Goal: Task Accomplishment & Management: Complete application form

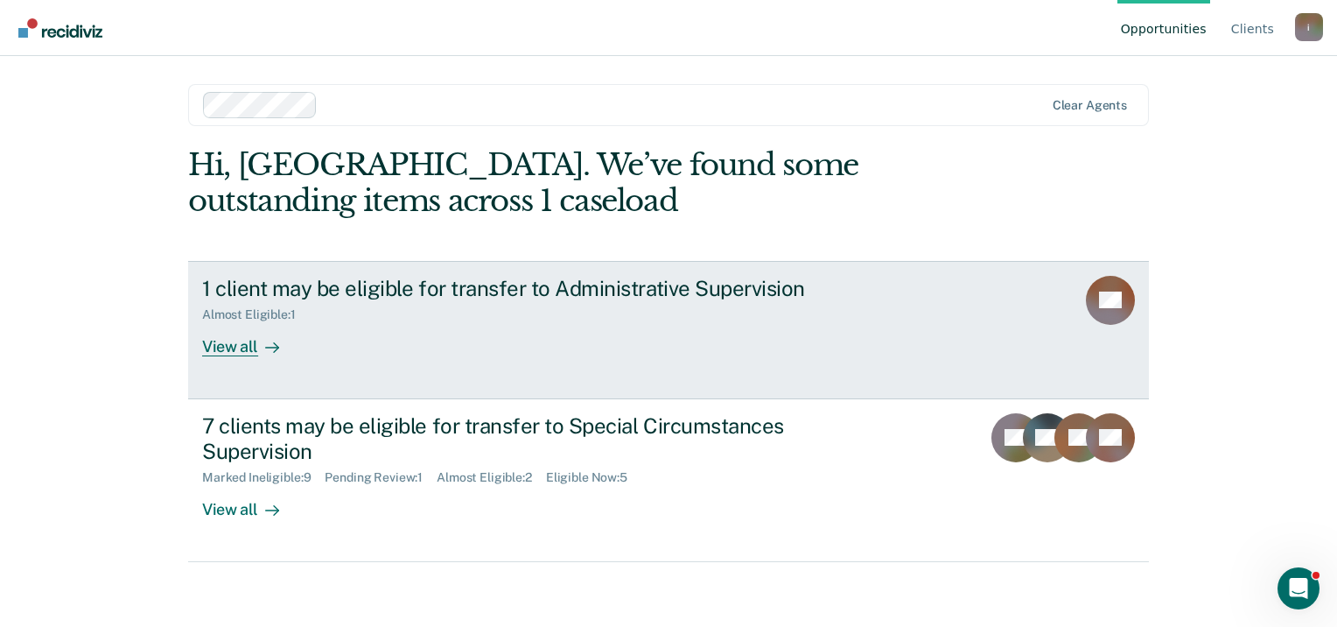
click at [266, 345] on icon at bounding box center [272, 347] width 14 height 14
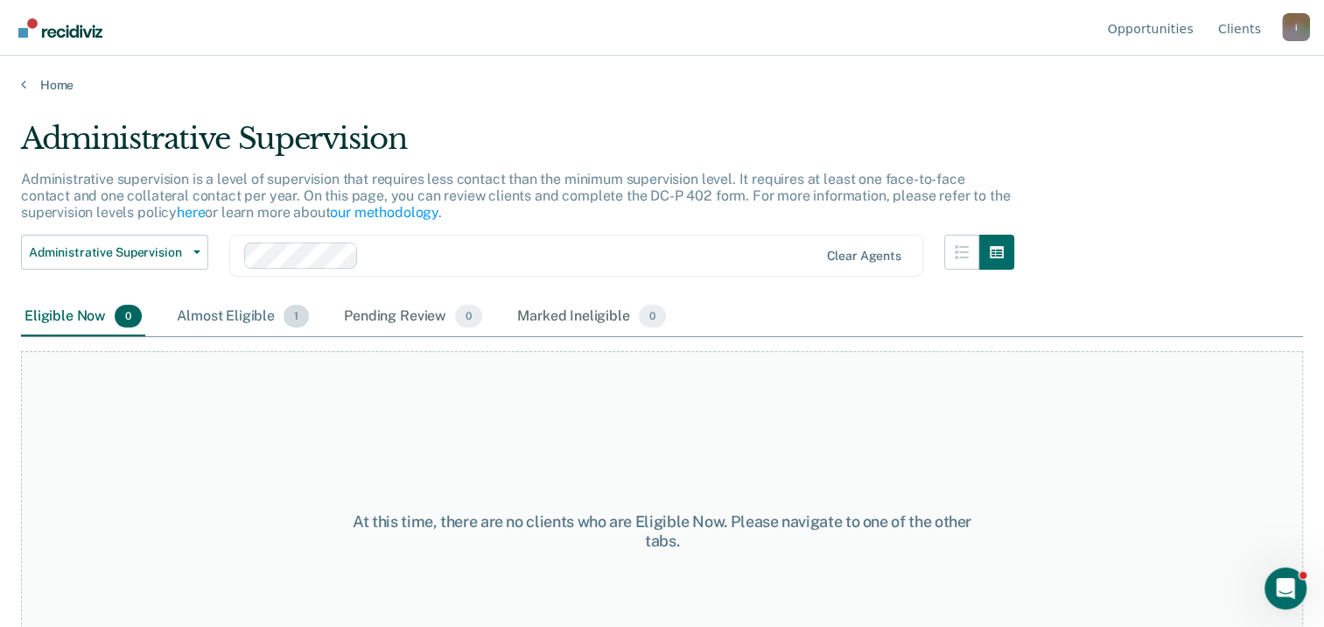
click at [247, 304] on div "Almost Eligible 1" at bounding box center [242, 317] width 139 height 39
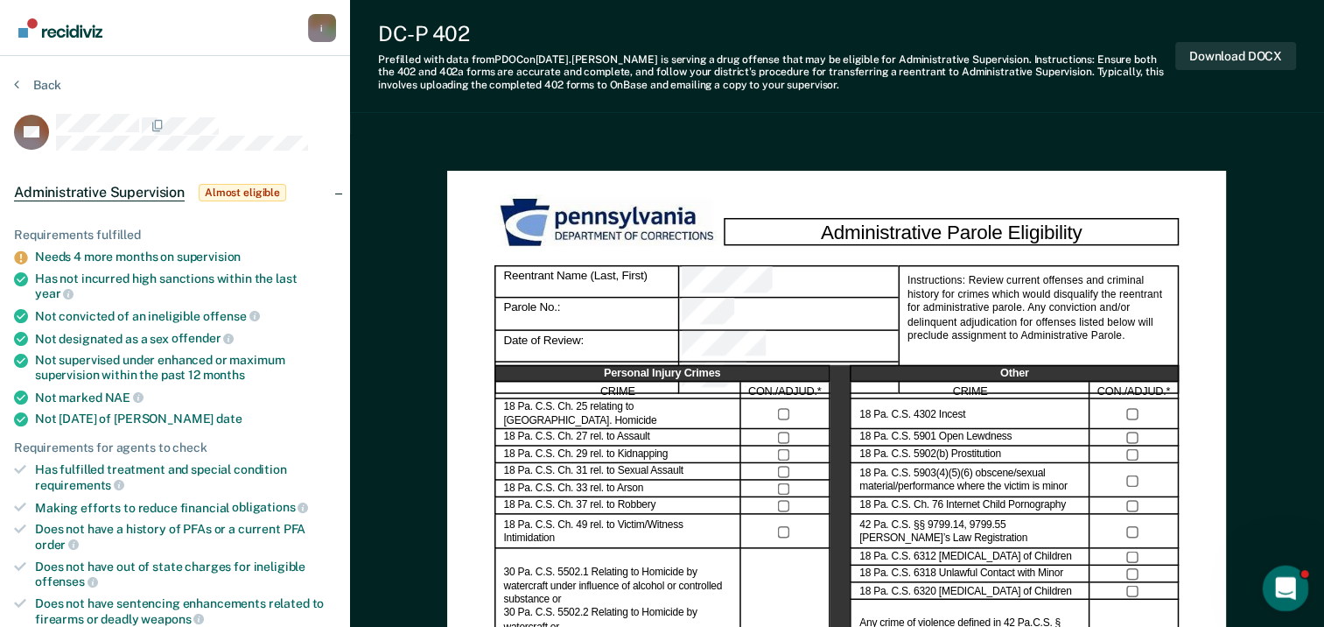
click at [1284, 589] on icon "Open Intercom Messenger" at bounding box center [1283, 586] width 29 height 29
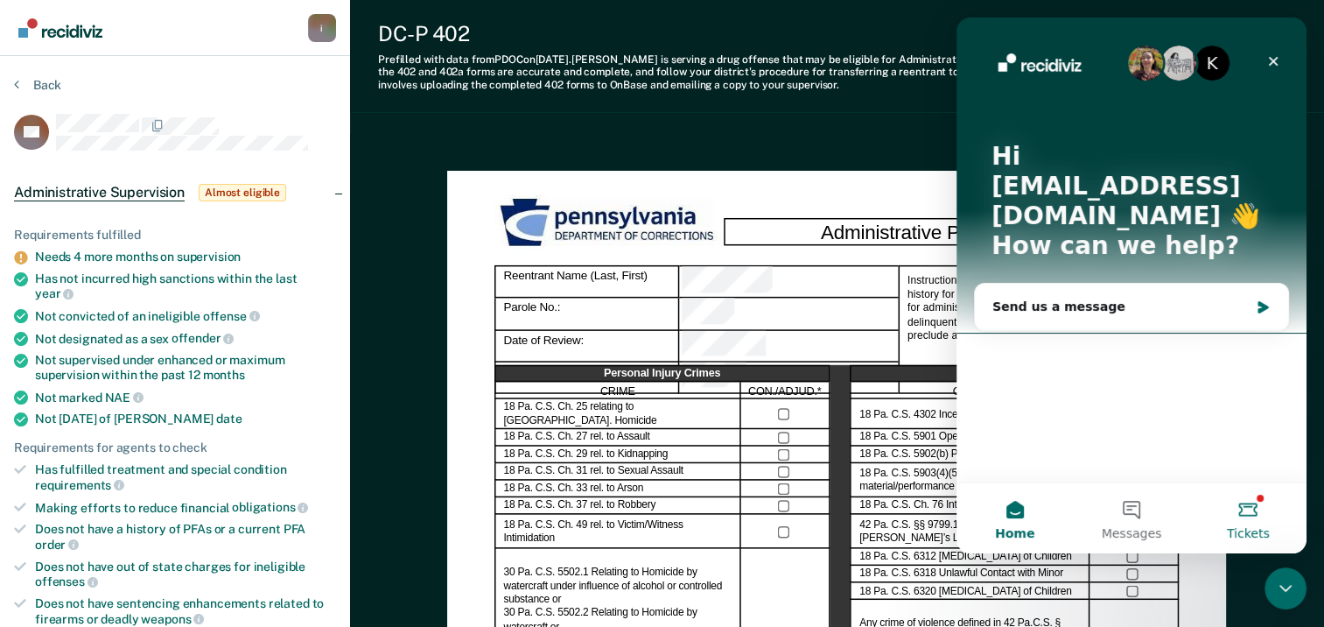
click at [1258, 513] on button "Tickets" at bounding box center [1248, 518] width 116 height 70
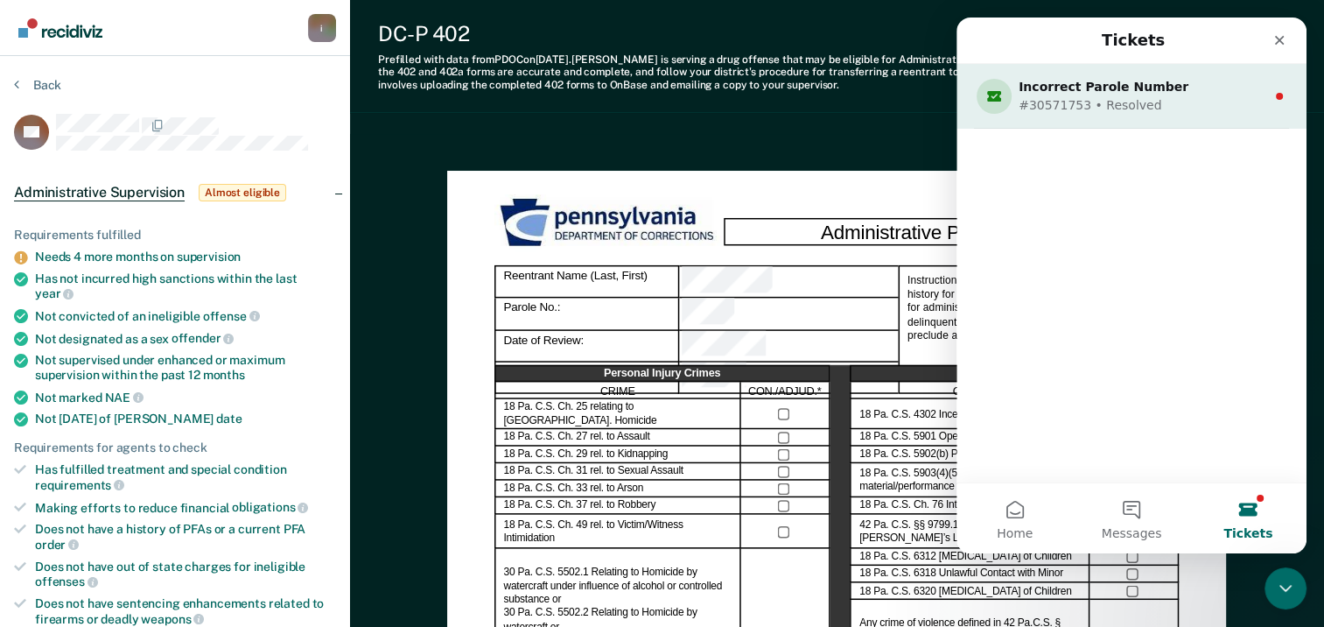
click at [1206, 101] on div "#30571753 • Resolved" at bounding box center [1128, 105] width 219 height 18
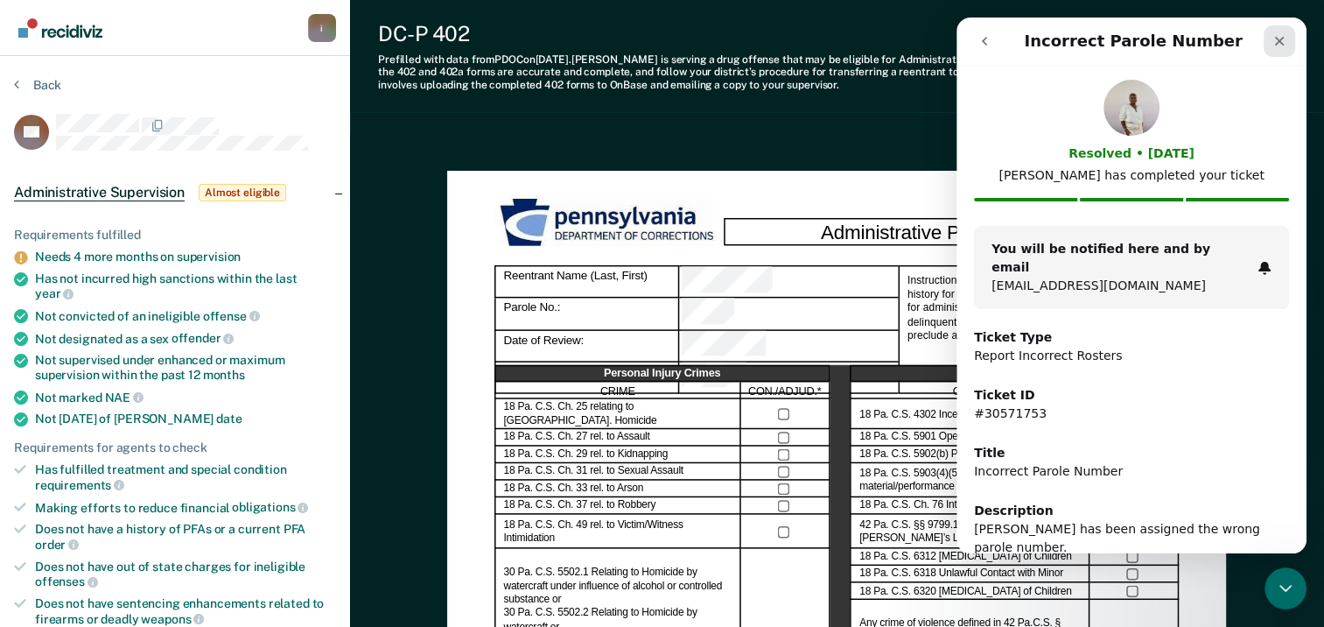
click at [1283, 39] on icon "Close" at bounding box center [1280, 41] width 14 height 14
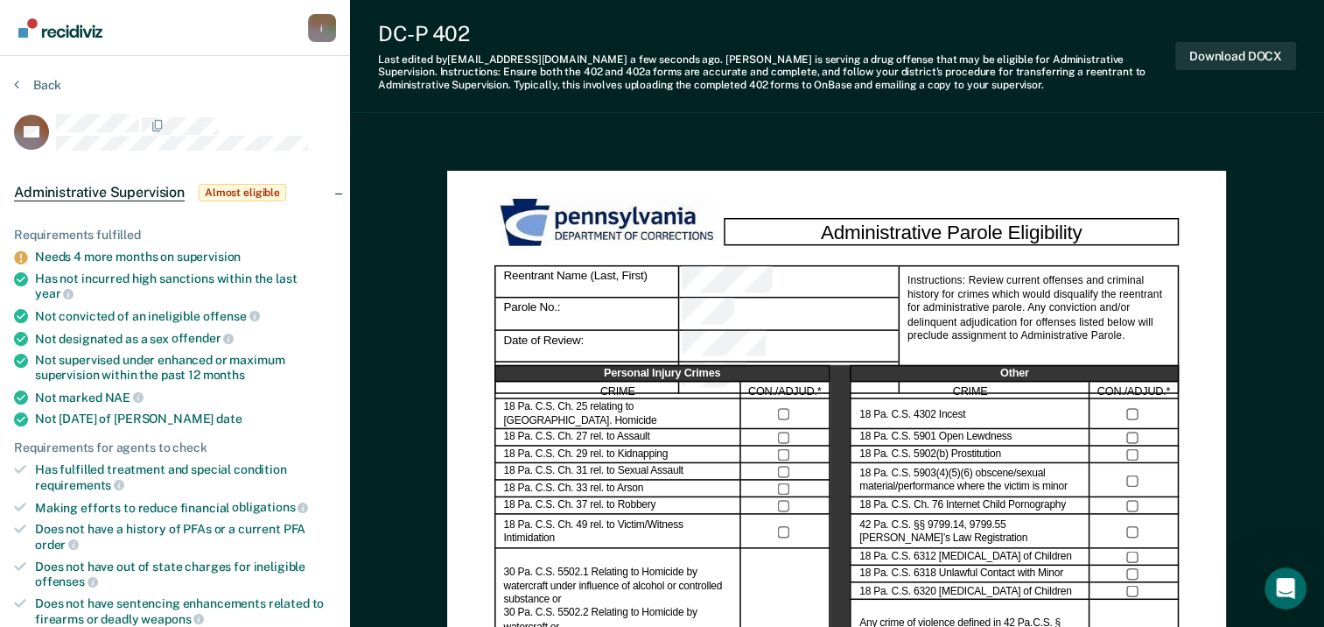
click at [323, 31] on div "i" at bounding box center [322, 28] width 28 height 28
click at [36, 77] on button "Back" at bounding box center [37, 85] width 47 height 16
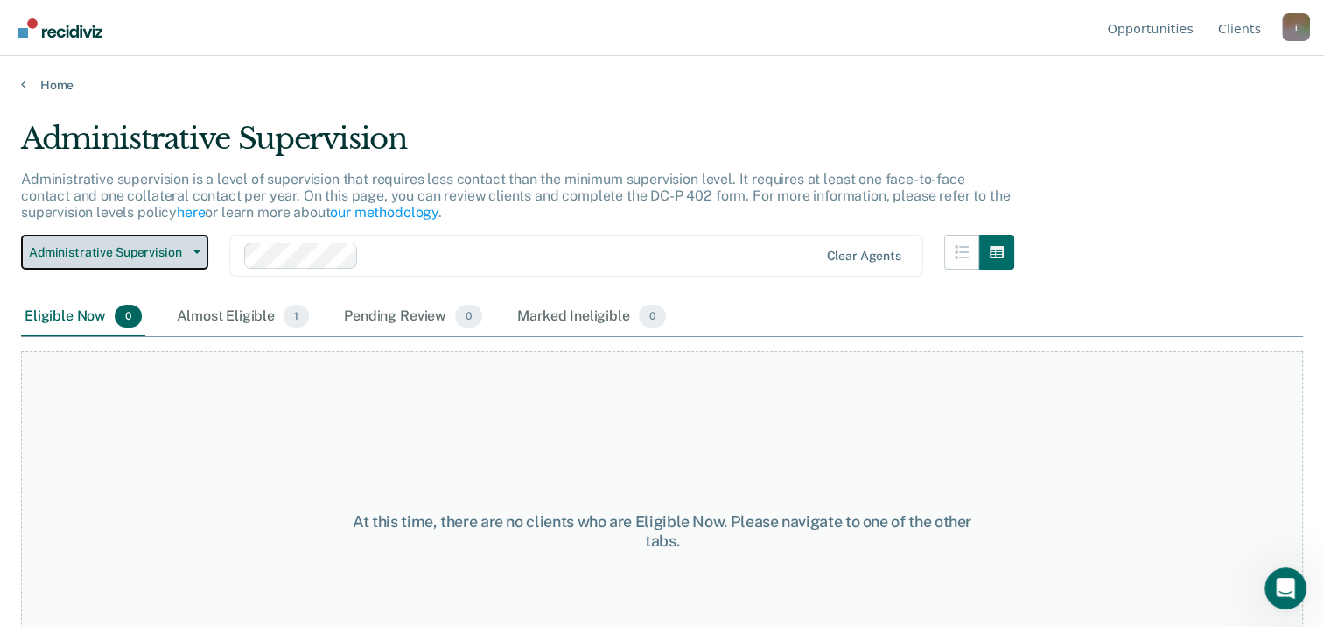
click at [106, 240] on button "Administrative Supervision" at bounding box center [114, 252] width 187 height 35
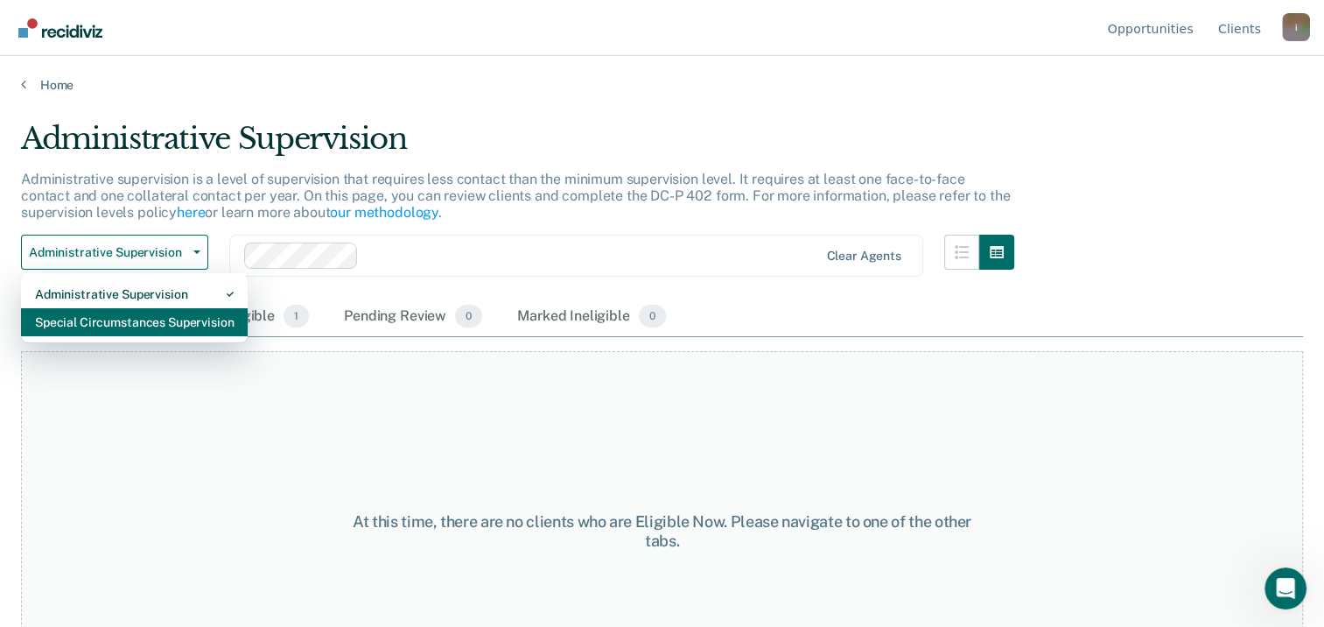
click at [105, 320] on div "Special Circumstances Supervision" at bounding box center [134, 322] width 199 height 28
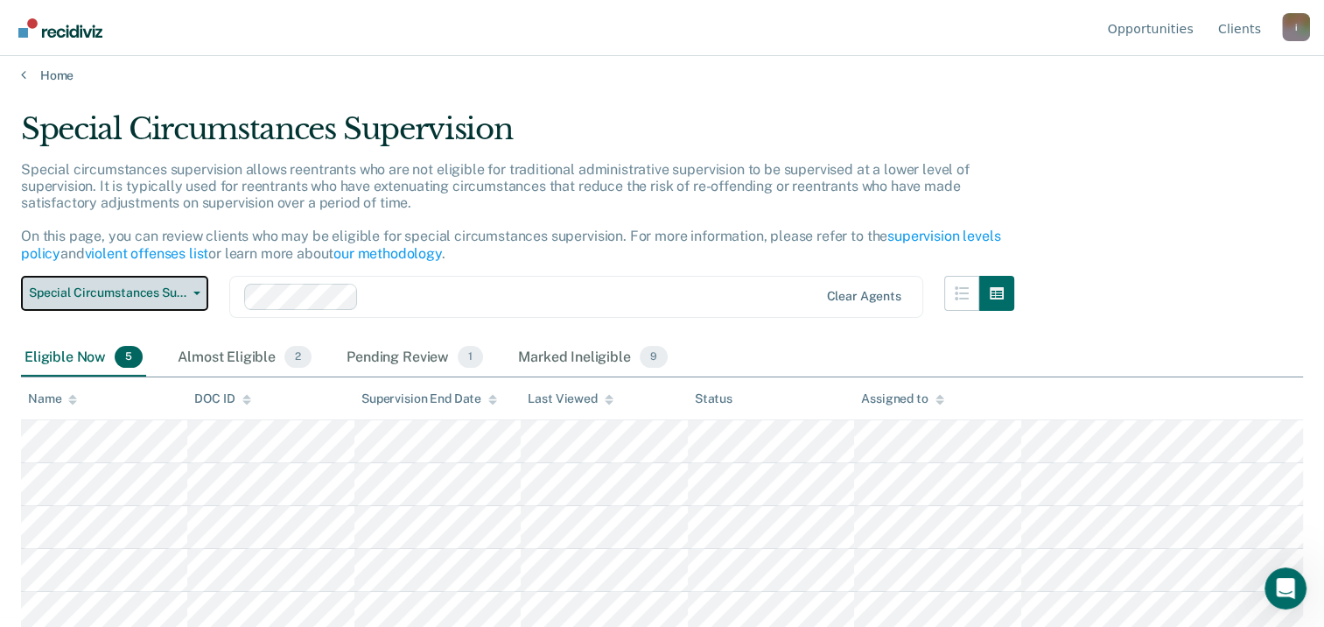
scroll to position [17, 0]
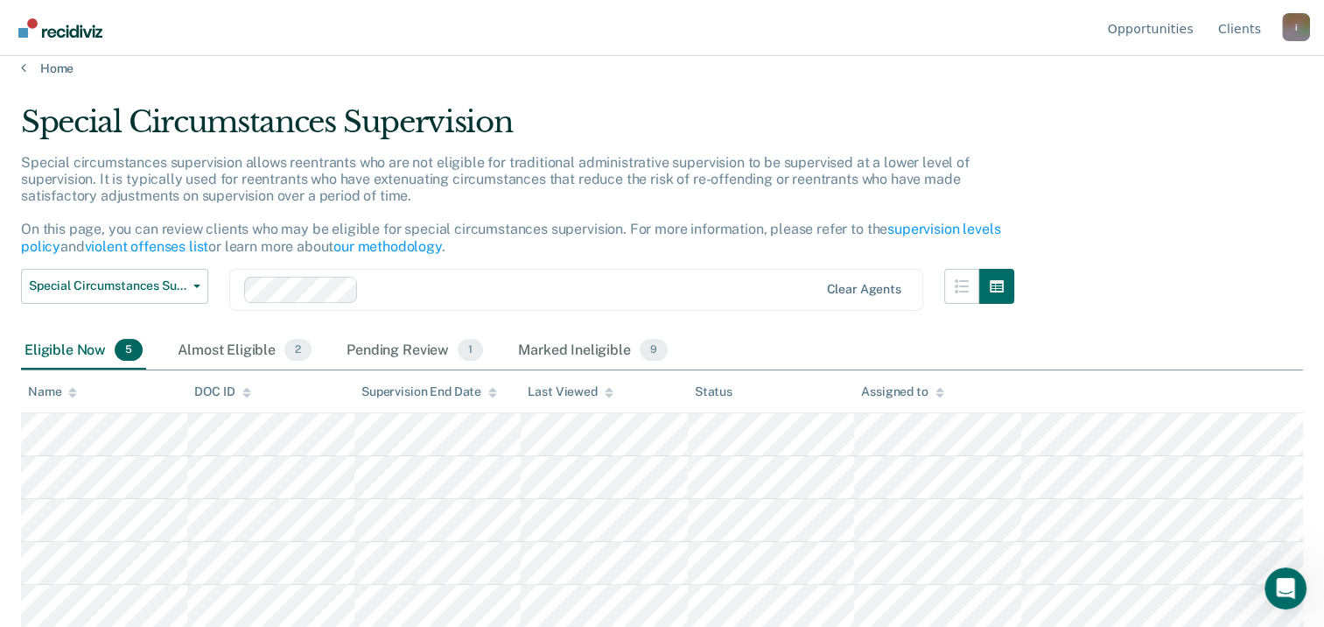
click at [1285, 287] on div "Special Circumstances Supervision Special circumstances supervision allows reen…" at bounding box center [662, 291] width 1282 height 375
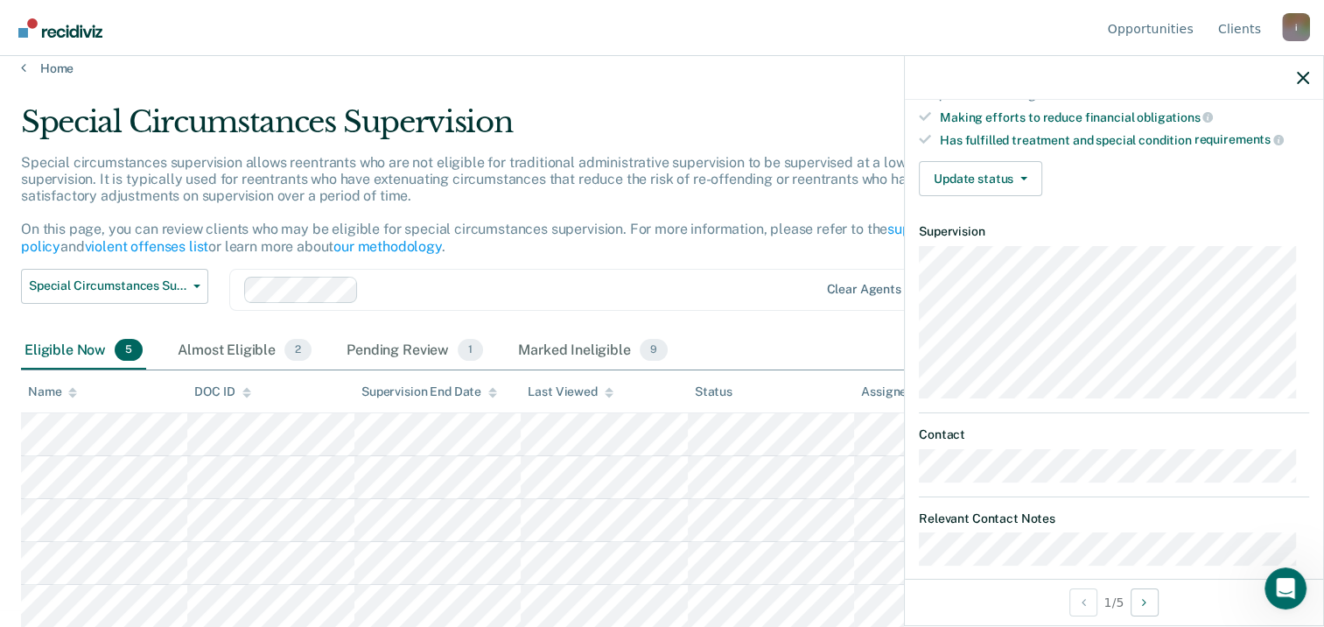
scroll to position [317, 0]
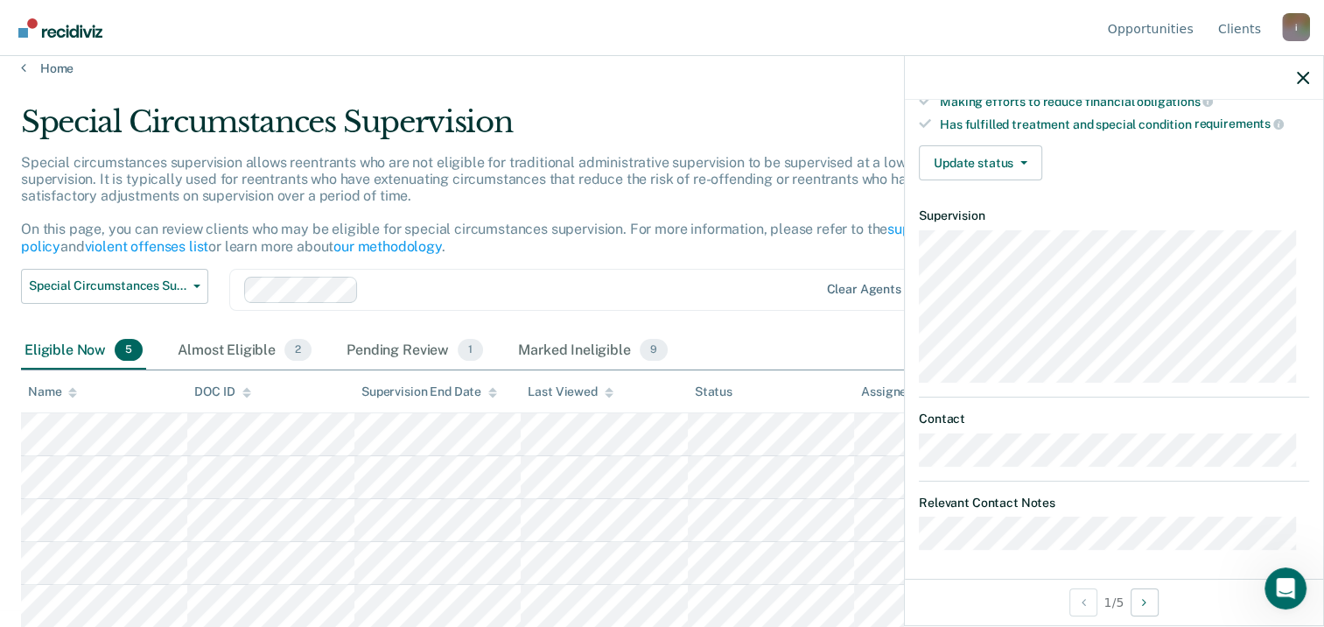
click at [1295, 76] on div at bounding box center [1114, 78] width 418 height 44
click at [1305, 78] on icon "button" at bounding box center [1303, 78] width 12 height 12
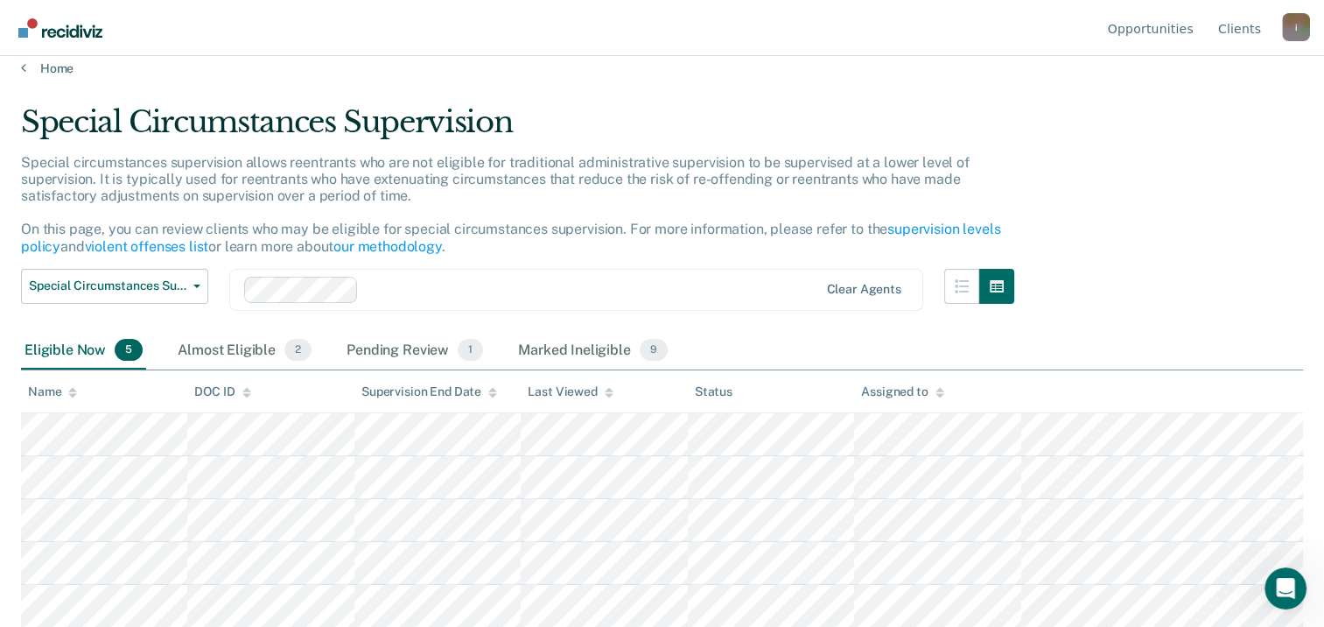
click at [379, 85] on main "Special Circumstances Supervision Special circumstances supervision allows reen…" at bounding box center [662, 340] width 1324 height 529
